Goal: Task Accomplishment & Management: Use online tool/utility

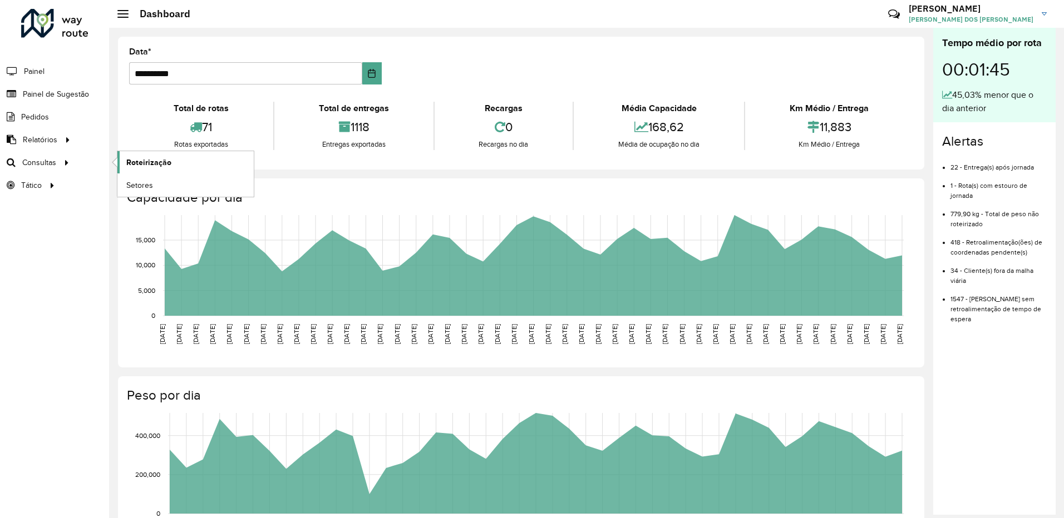
click at [151, 167] on span "Roteirização" at bounding box center [148, 163] width 45 height 12
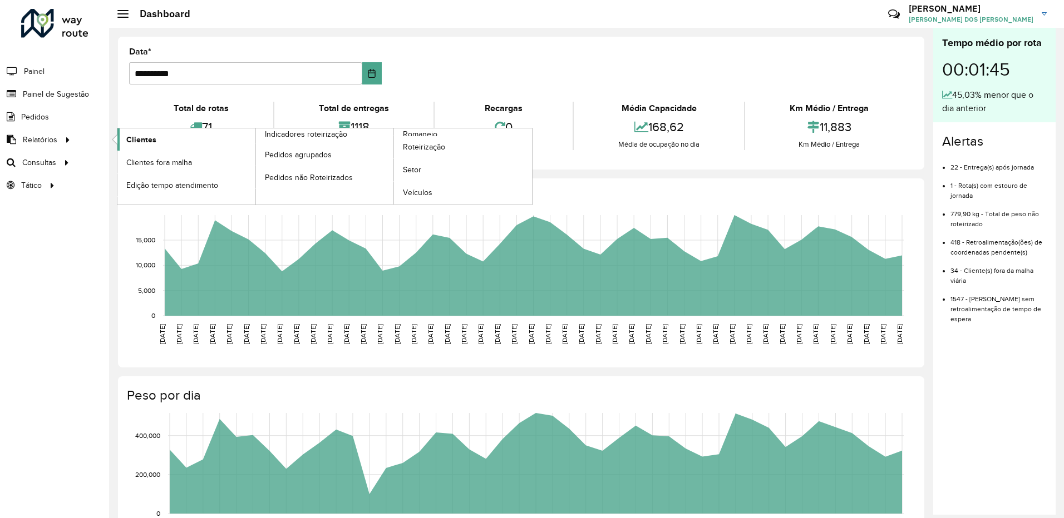
click at [124, 139] on link "Clientes" at bounding box center [186, 140] width 138 height 22
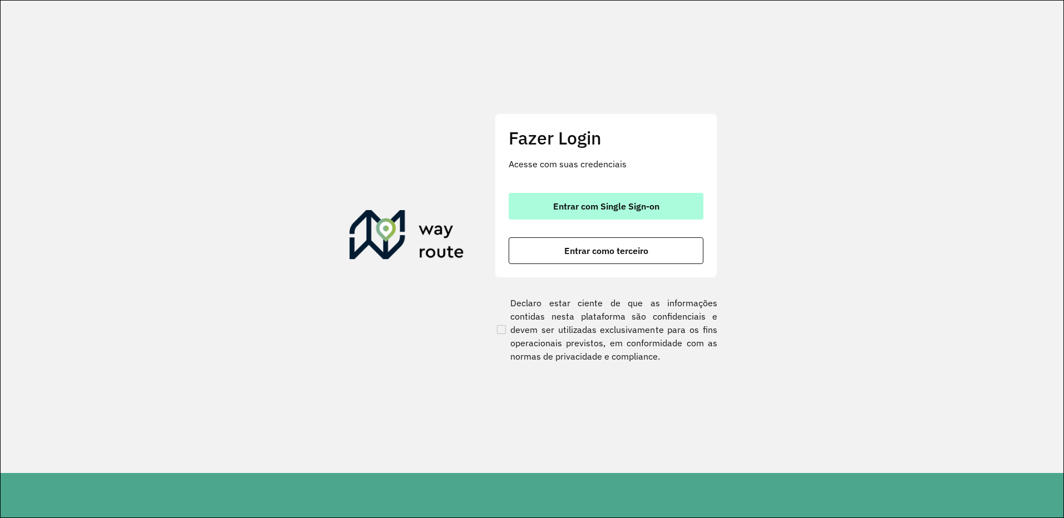
click at [624, 209] on span "Entrar com Single Sign-on" at bounding box center [606, 206] width 106 height 9
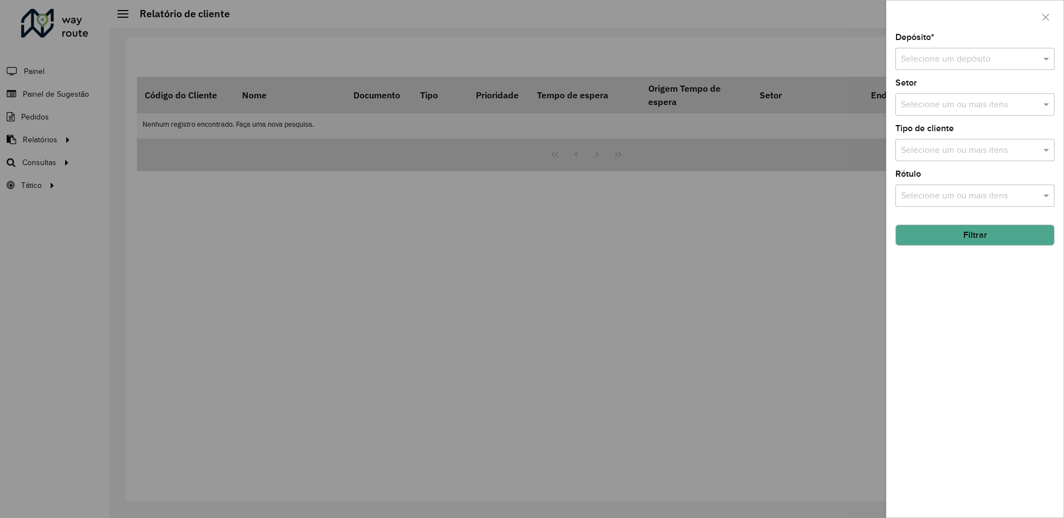
click at [990, 47] on div "Depósito * Selecione um depósito" at bounding box center [974, 51] width 159 height 37
click at [946, 57] on input "text" at bounding box center [964, 59] width 126 height 13
click at [930, 82] on div "CDL Salto" at bounding box center [975, 91] width 158 height 19
click at [965, 239] on button "Filtrar" at bounding box center [974, 235] width 159 height 21
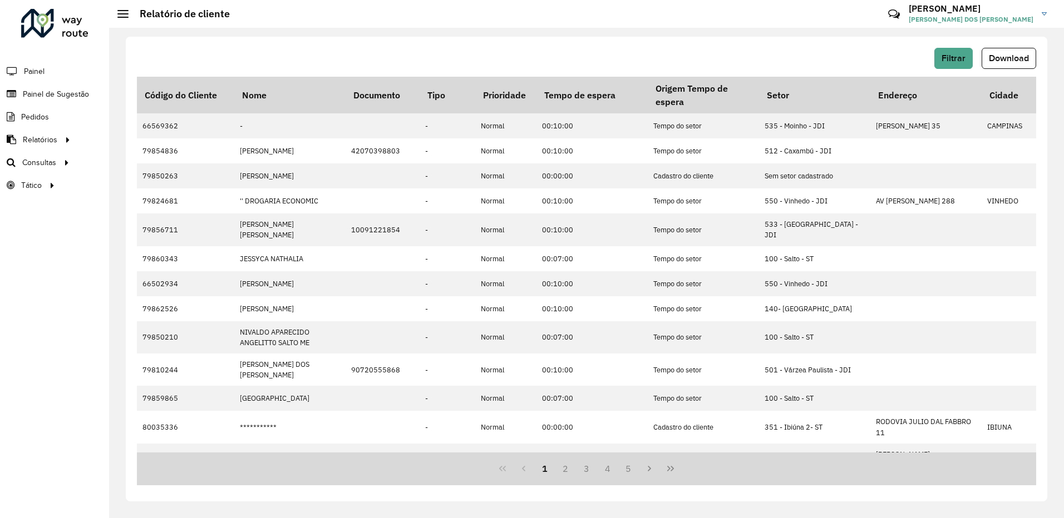
click at [1009, 63] on button "Download" at bounding box center [1008, 58] width 55 height 21
